Goal: Task Accomplishment & Management: Use online tool/utility

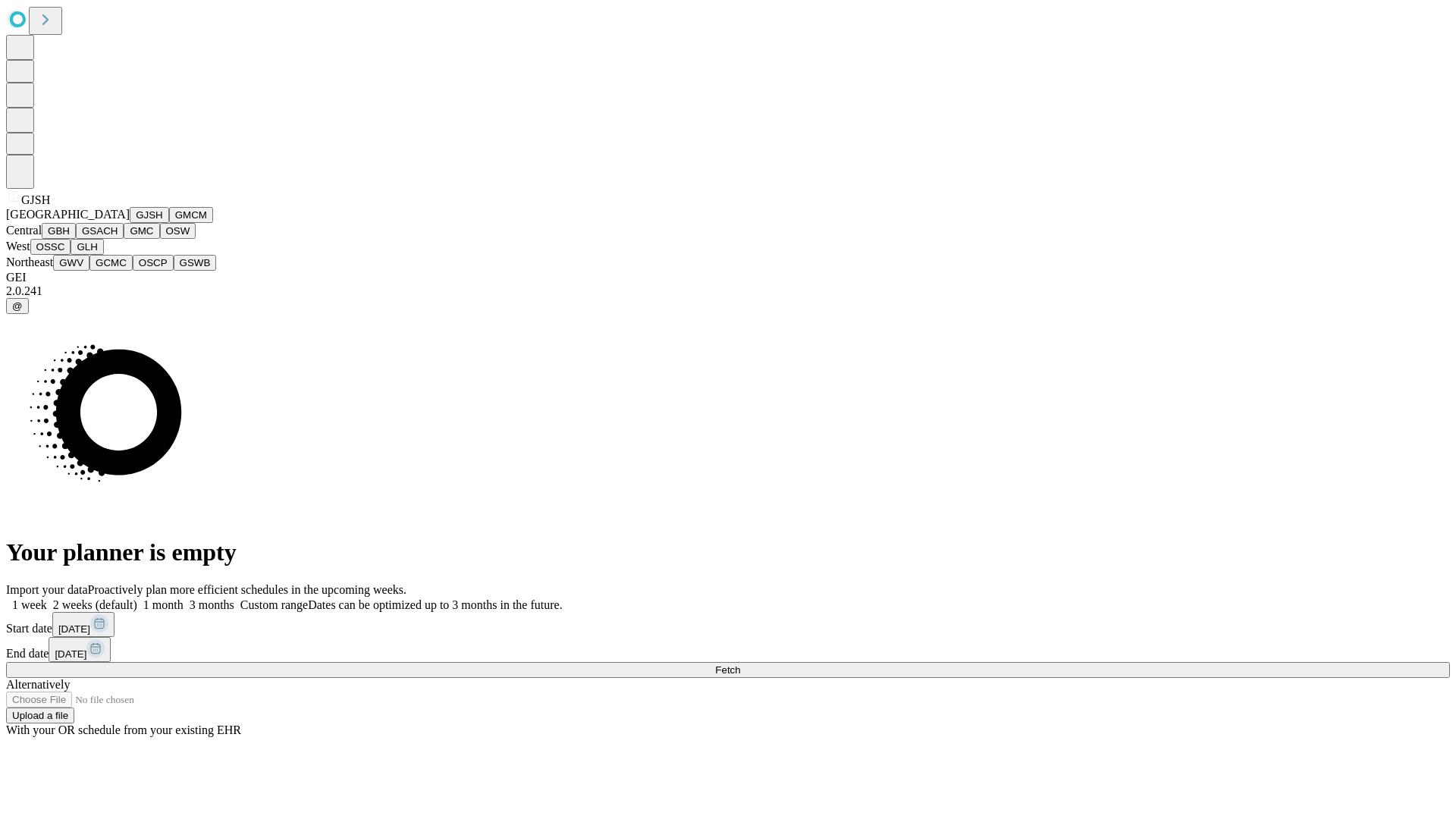
click at [130, 223] on button "GJSH" at bounding box center [149, 215] width 40 height 16
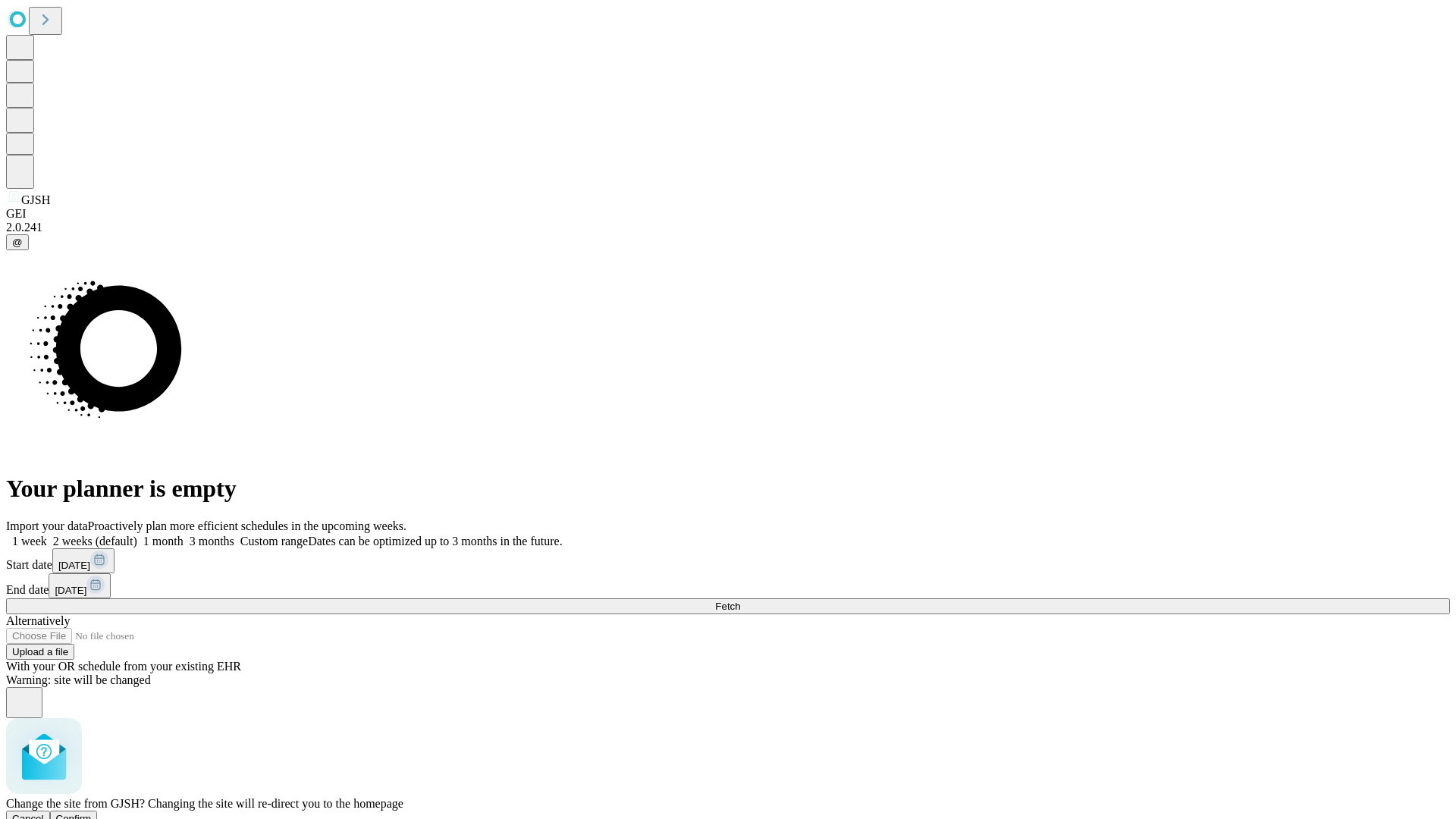
click at [92, 813] on span "Confirm" at bounding box center [74, 818] width 36 height 12
click at [138, 535] on label "2 weeks (default)" at bounding box center [92, 541] width 90 height 13
click at [740, 600] on span "Fetch" at bounding box center [728, 606] width 25 height 12
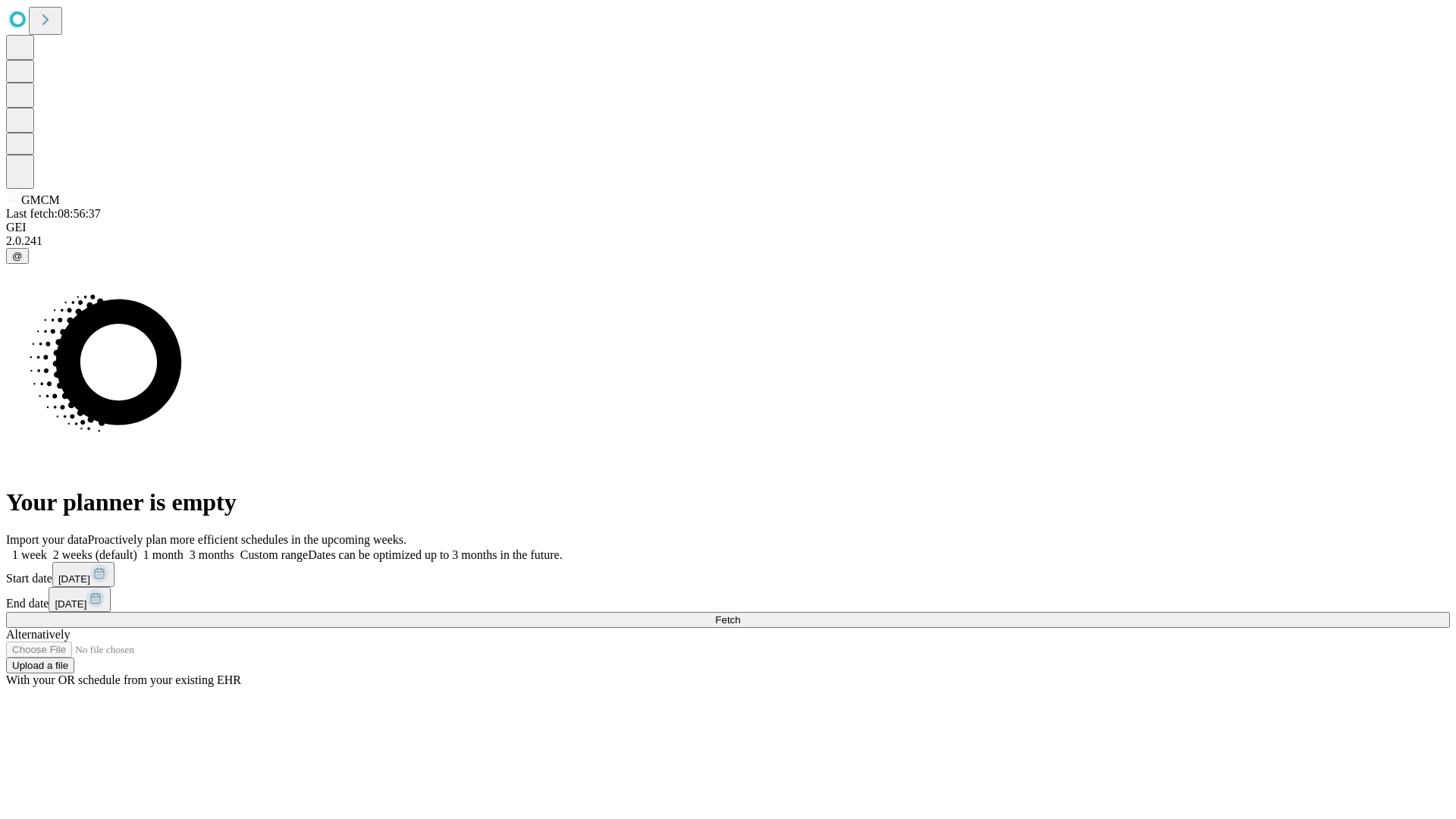
click at [138, 548] on label "2 weeks (default)" at bounding box center [92, 554] width 90 height 13
click at [740, 614] on span "Fetch" at bounding box center [728, 619] width 25 height 12
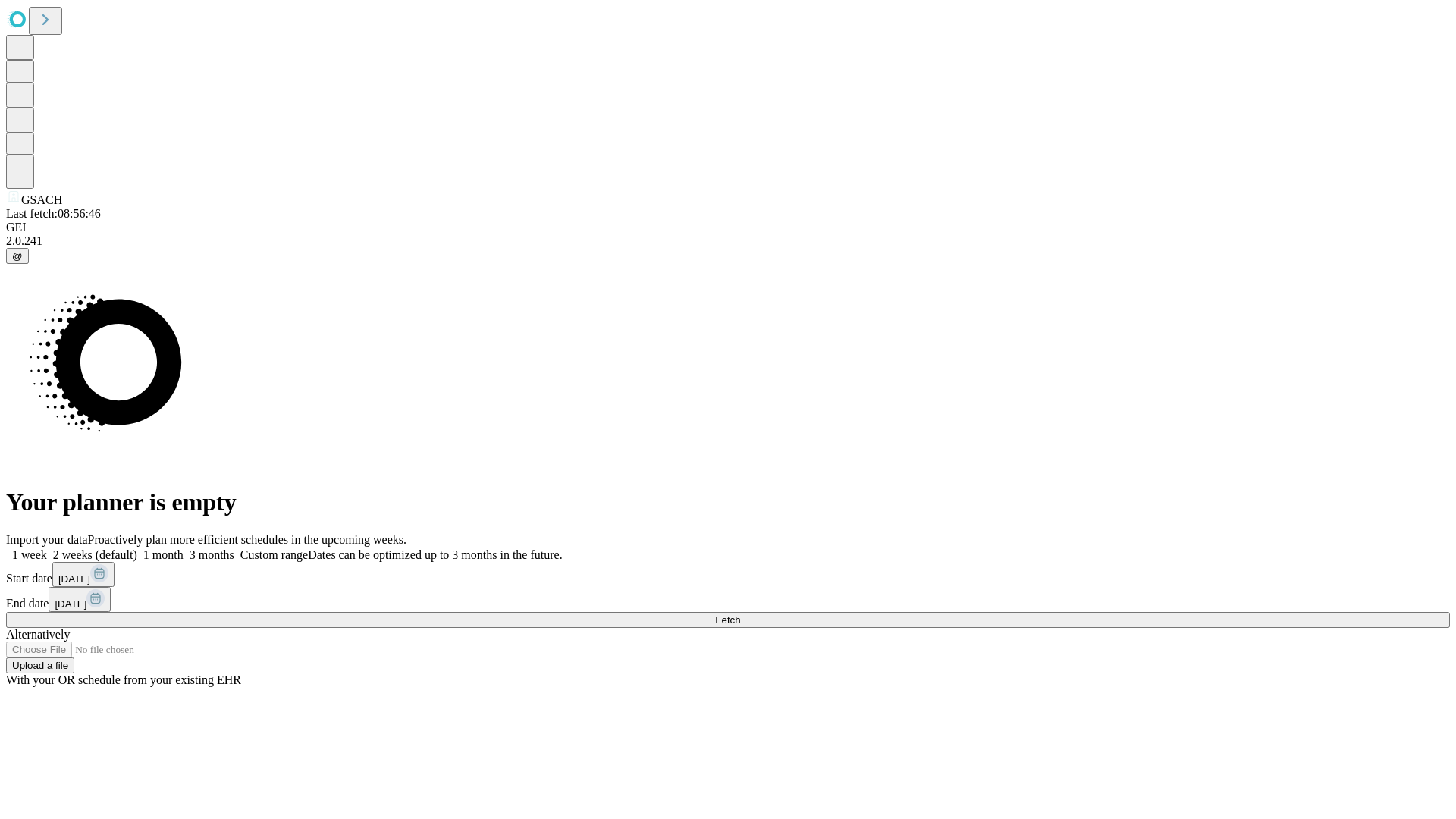
click at [740, 614] on span "Fetch" at bounding box center [728, 619] width 25 height 12
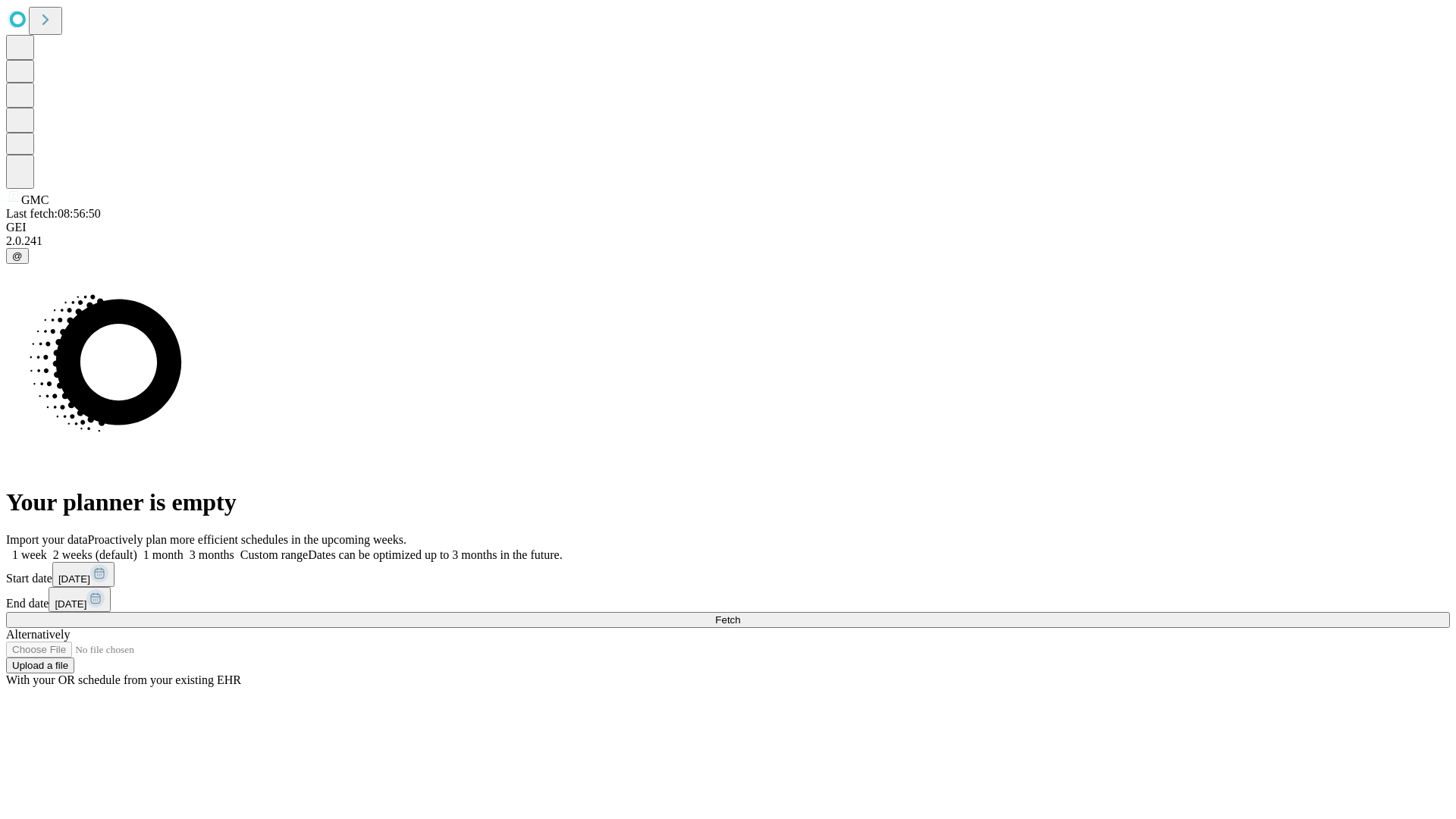
click at [138, 548] on label "2 weeks (default)" at bounding box center [92, 554] width 90 height 13
click at [740, 614] on span "Fetch" at bounding box center [728, 619] width 25 height 12
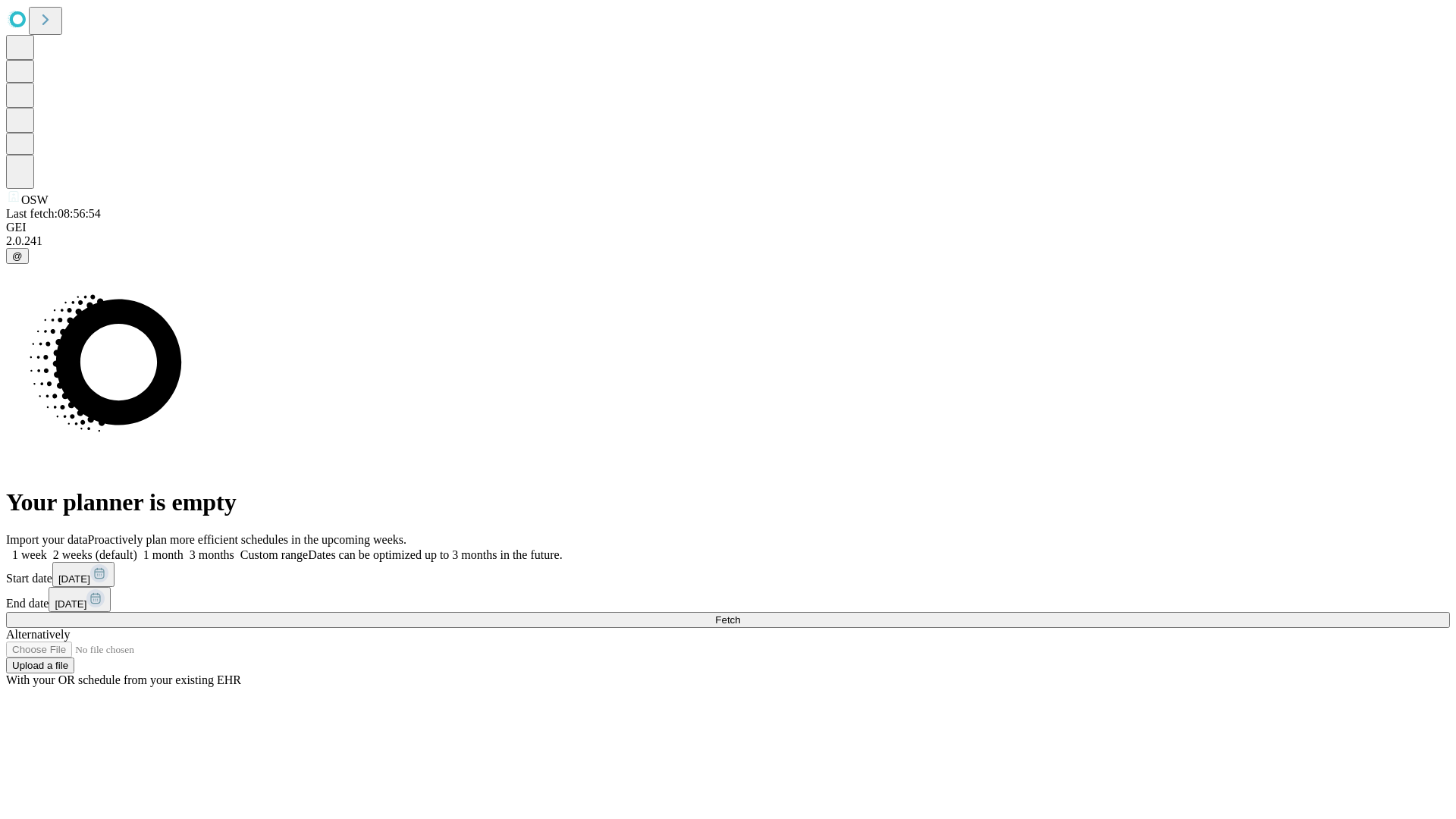
click at [138, 548] on label "2 weeks (default)" at bounding box center [92, 554] width 90 height 13
click at [740, 614] on span "Fetch" at bounding box center [728, 619] width 25 height 12
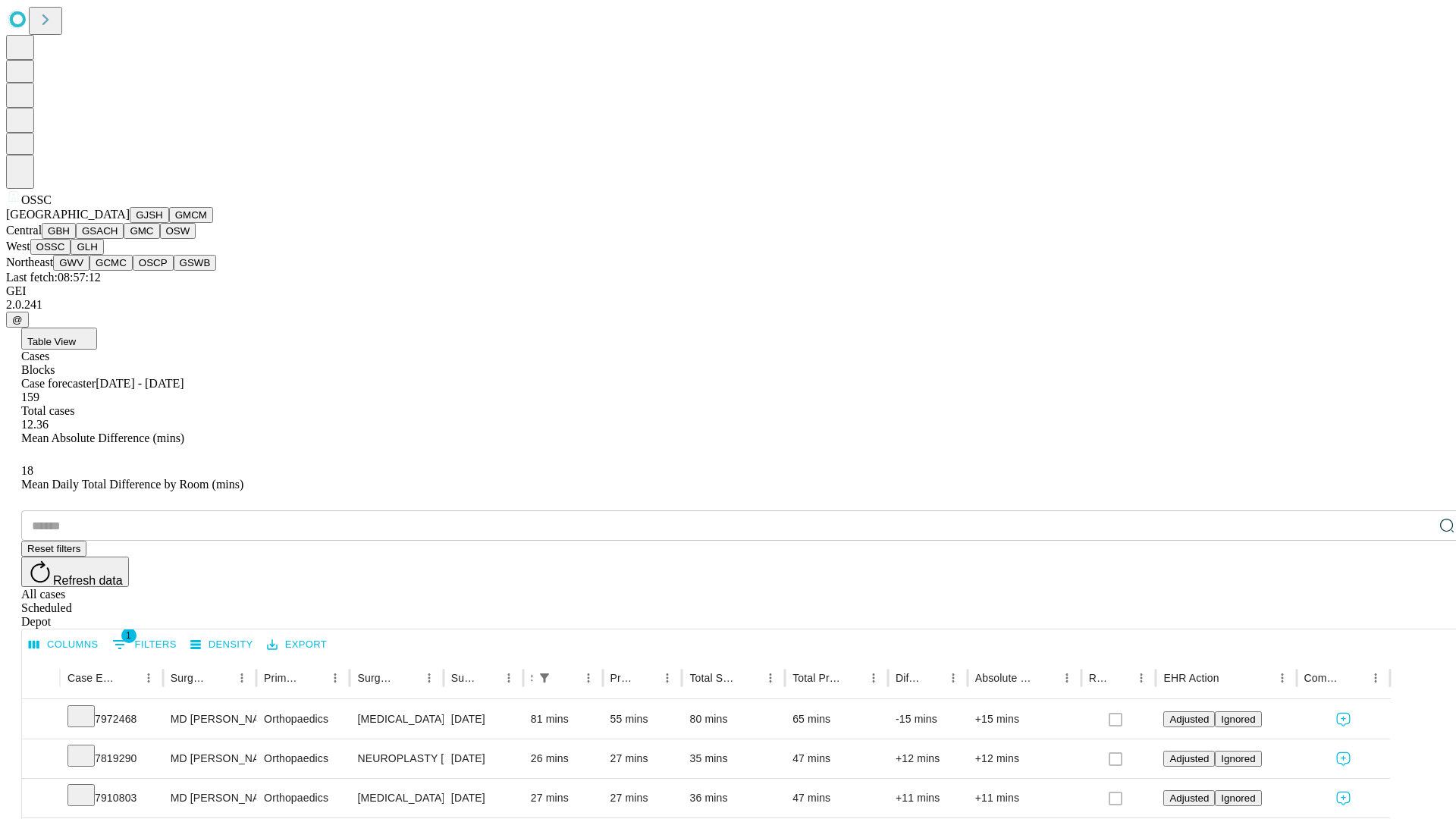
click at [103, 255] on button "GLH" at bounding box center [86, 247] width 32 height 16
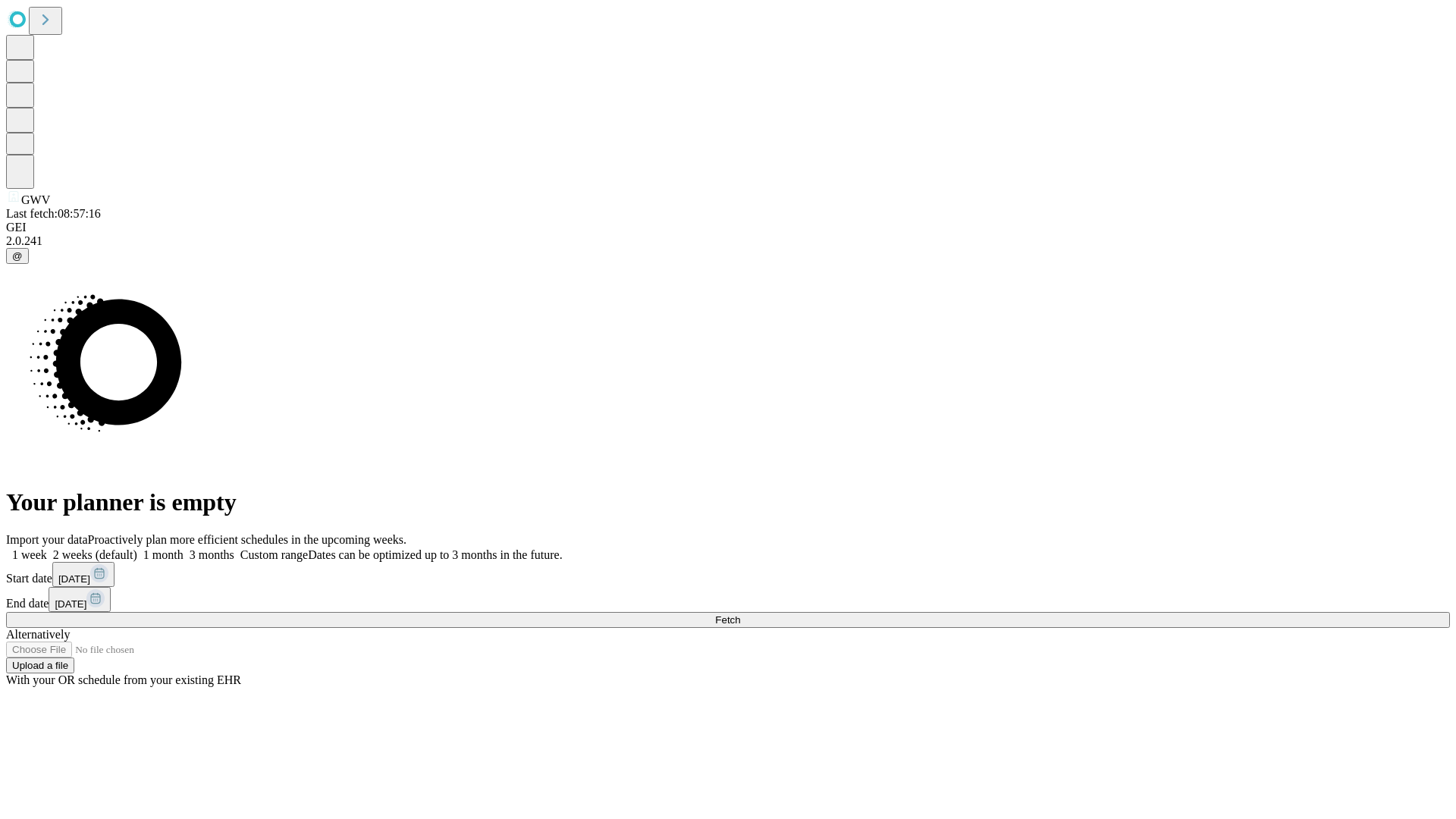
click at [138, 548] on label "2 weeks (default)" at bounding box center [92, 554] width 90 height 13
click at [740, 614] on span "Fetch" at bounding box center [728, 619] width 25 height 12
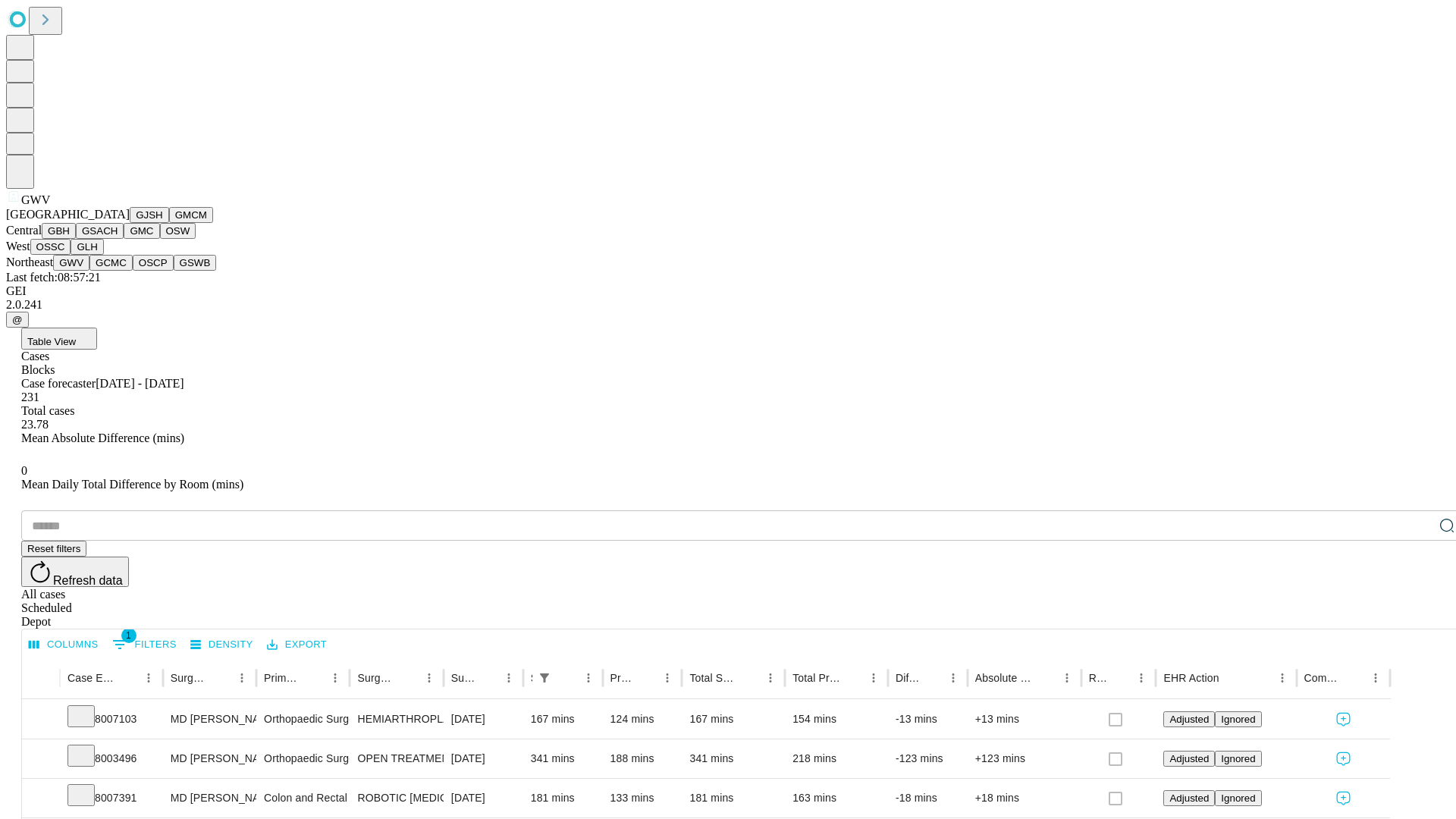
click at [118, 271] on button "GCMC" at bounding box center [111, 263] width 43 height 16
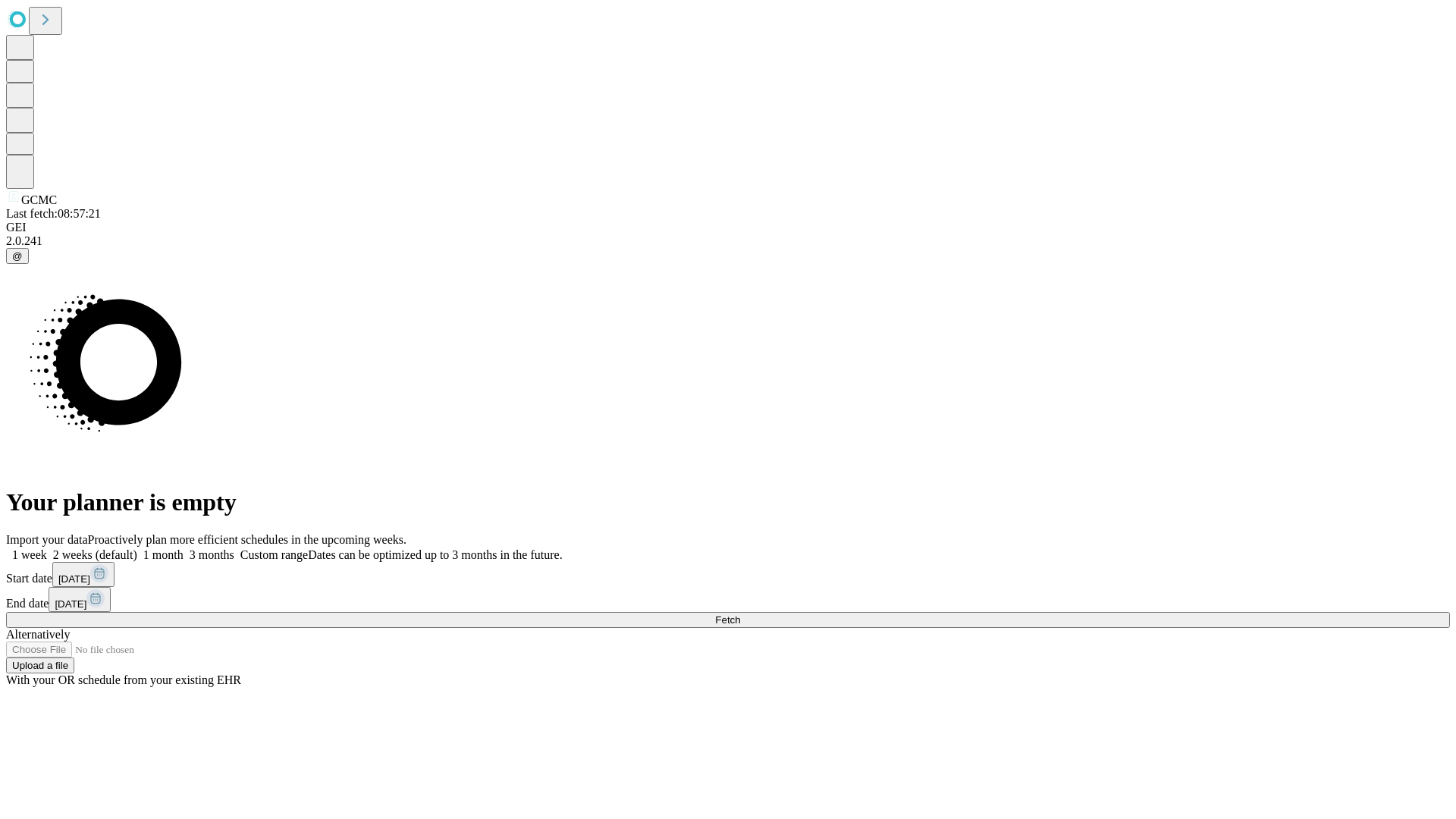
click at [740, 614] on span "Fetch" at bounding box center [728, 619] width 25 height 12
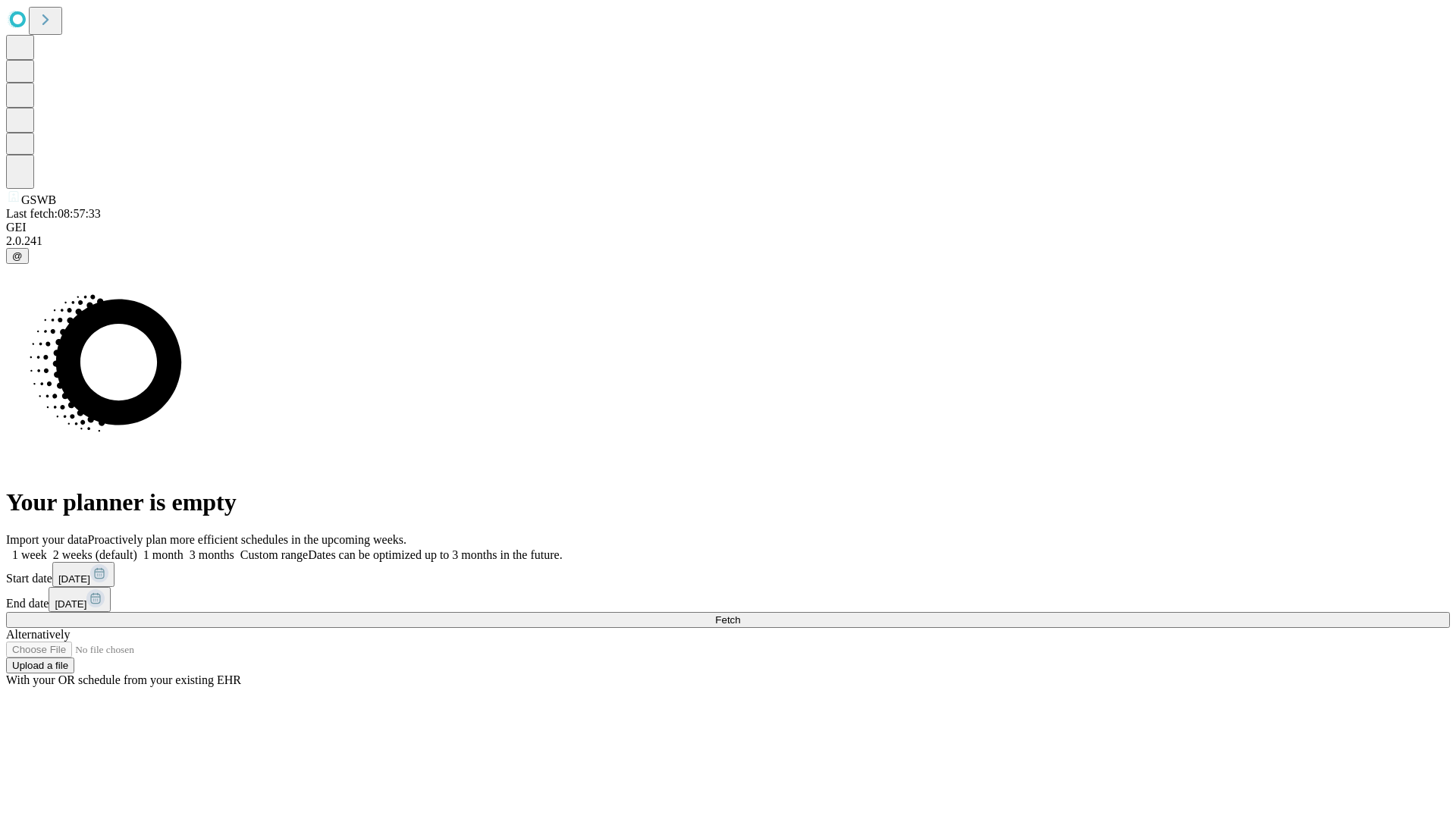
click at [138, 548] on label "2 weeks (default)" at bounding box center [92, 554] width 90 height 13
click at [740, 614] on span "Fetch" at bounding box center [728, 619] width 25 height 12
